Goal: Navigation & Orientation: Find specific page/section

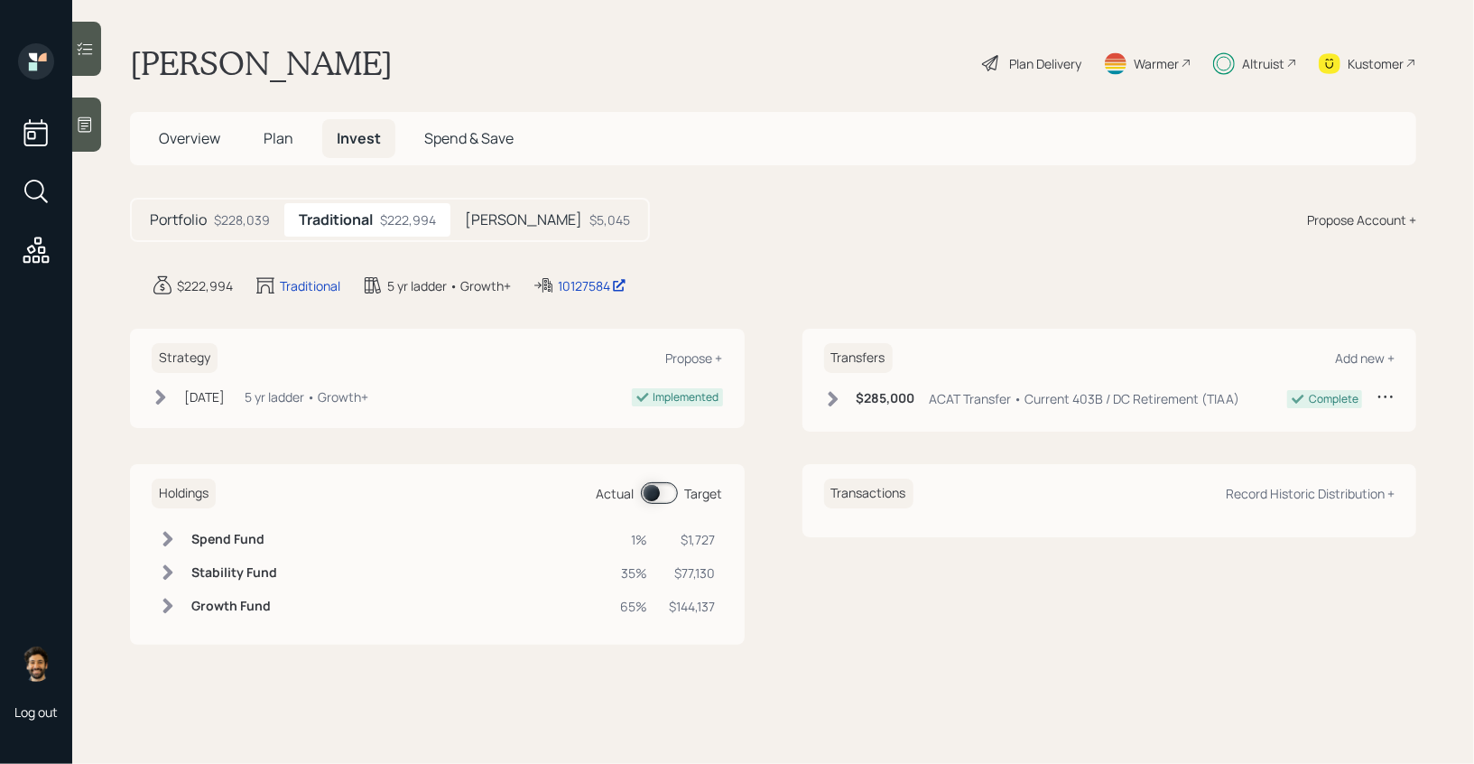
click at [282, 130] on span "Plan" at bounding box center [279, 138] width 30 height 20
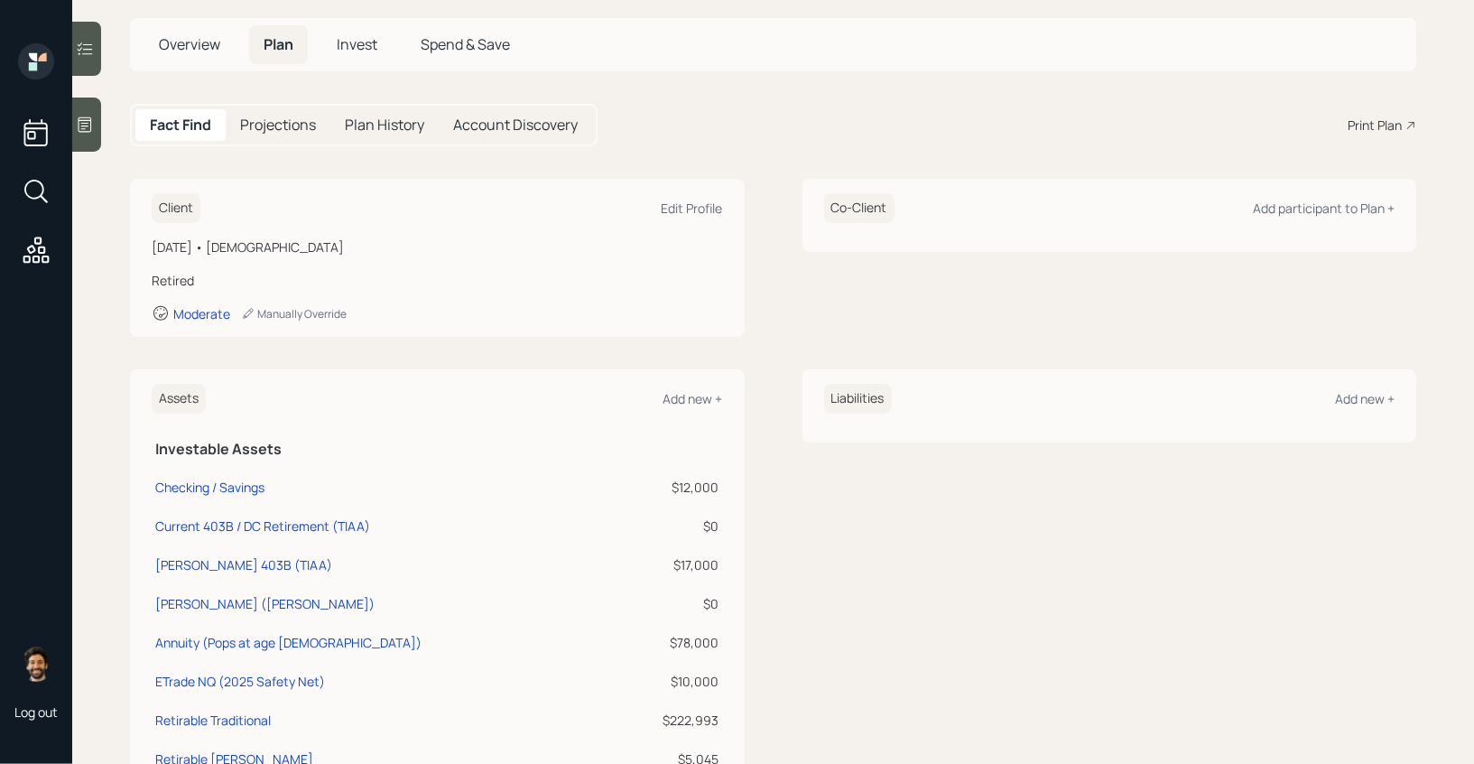
scroll to position [92, 0]
